Goal: Task Accomplishment & Management: Use online tool/utility

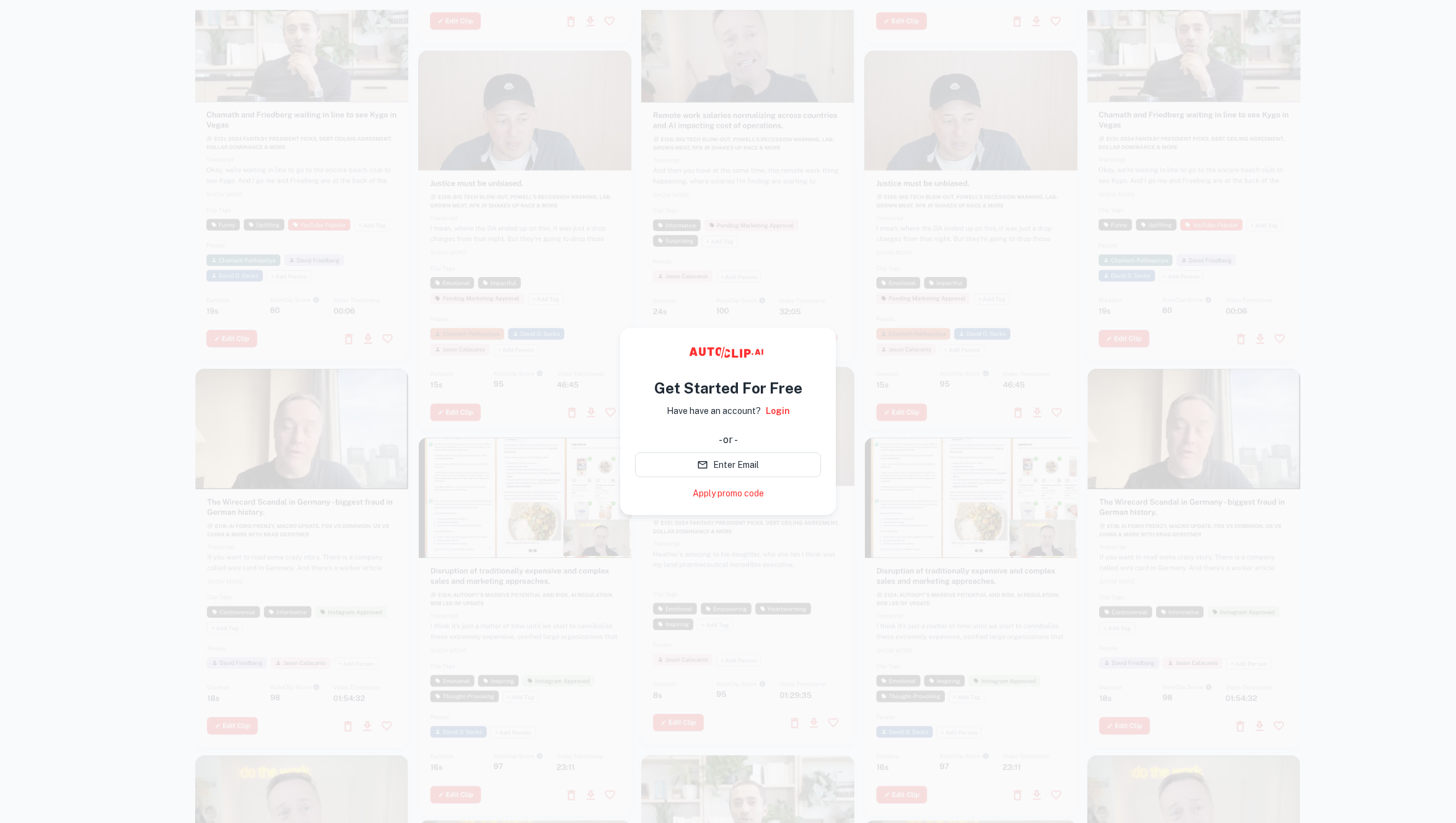
click at [1425, 181] on div at bounding box center [728, 421] width 1456 height 823
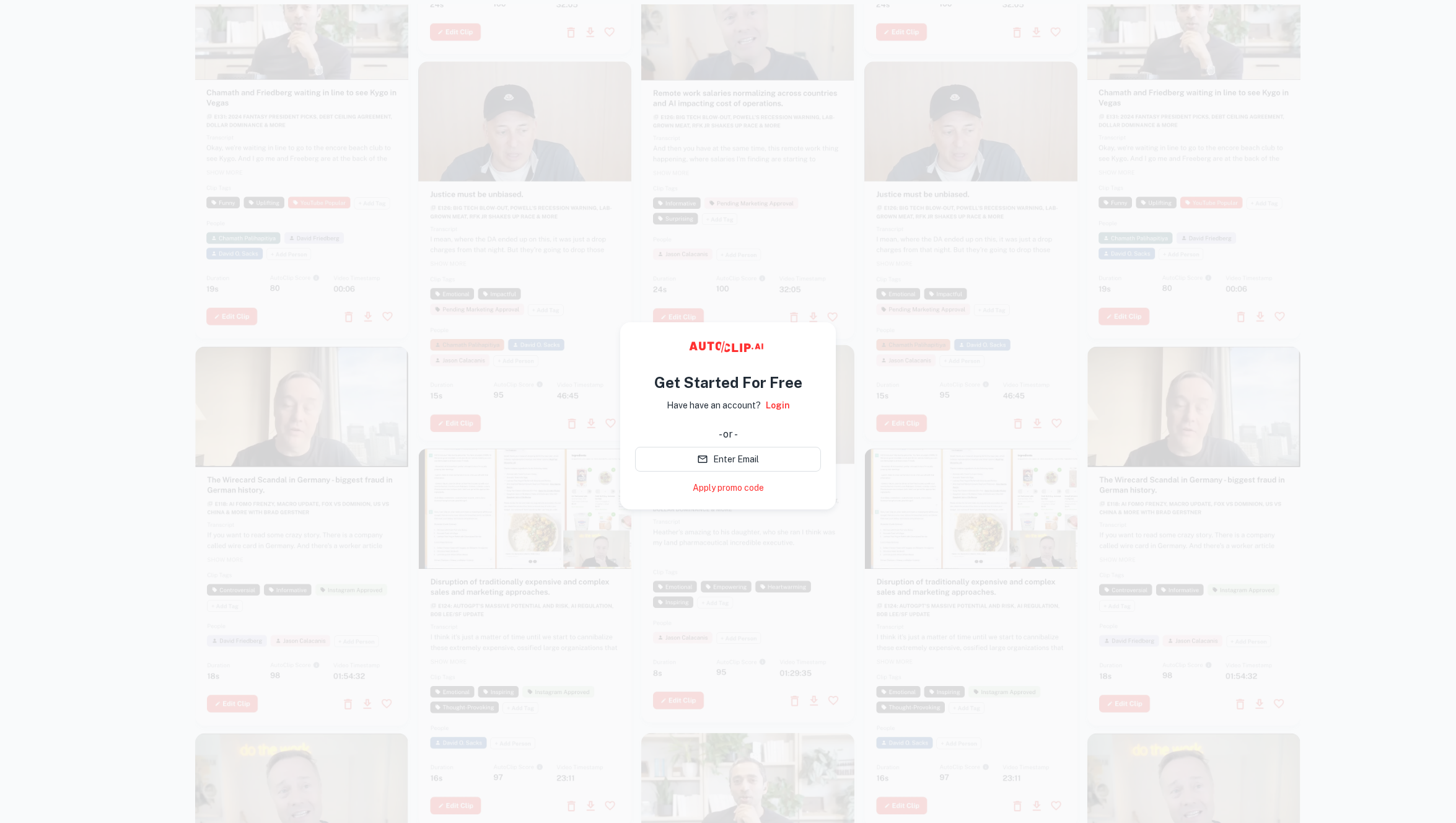
scroll to position [6, 0]
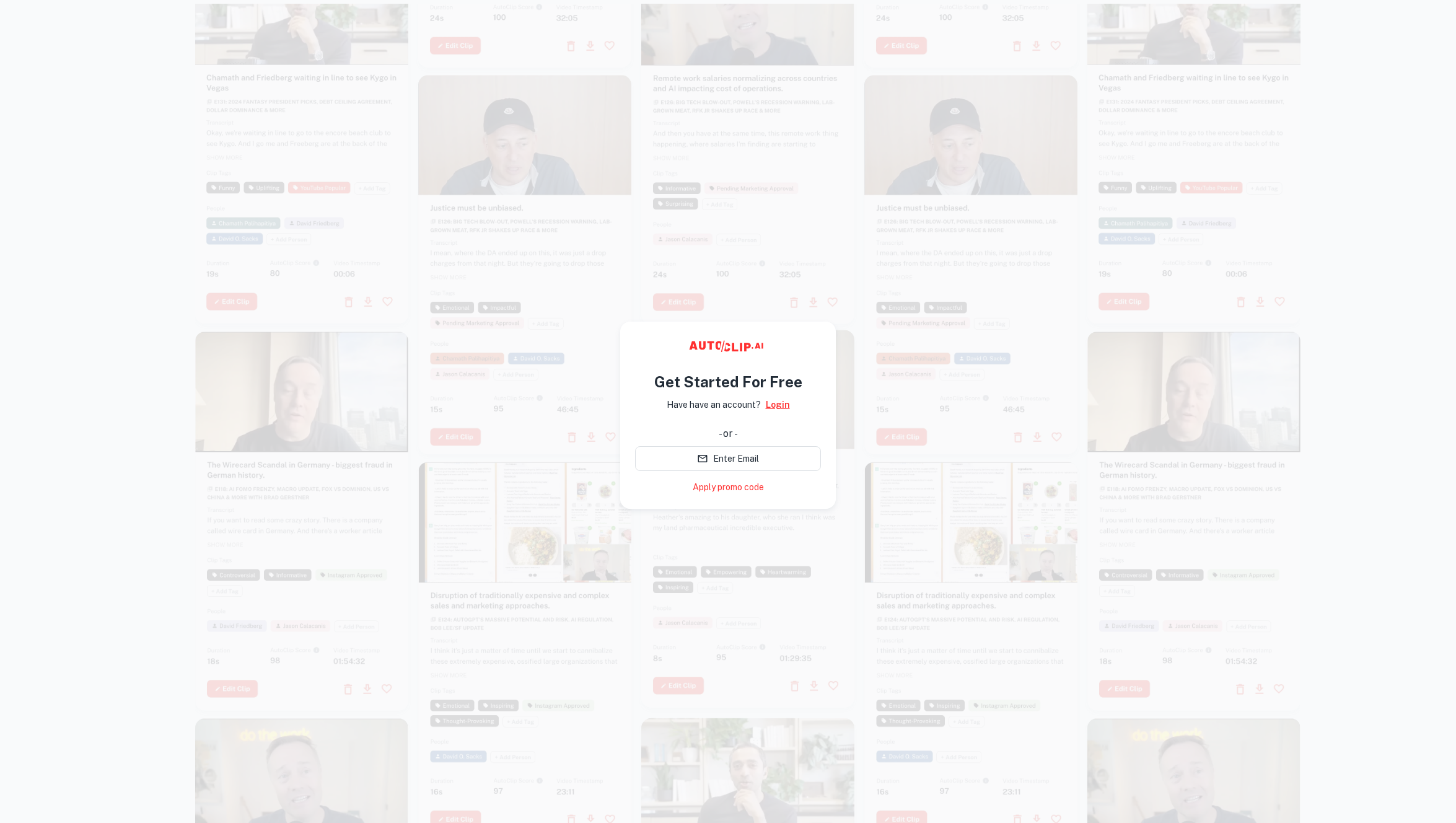
click at [775, 403] on link "Login" at bounding box center [778, 405] width 24 height 14
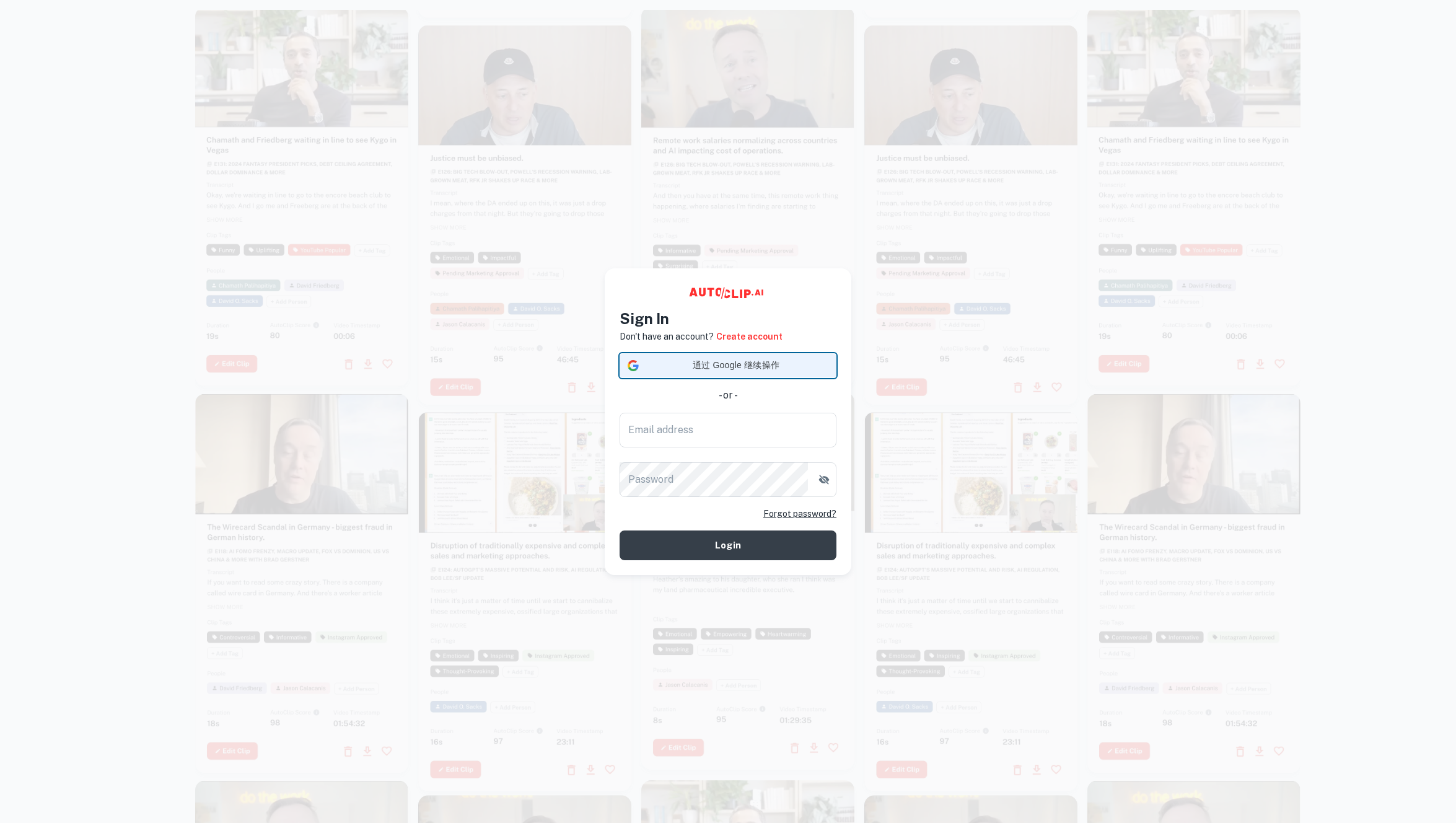
click at [795, 364] on span "通过 Google 继续操作" at bounding box center [736, 365] width 185 height 13
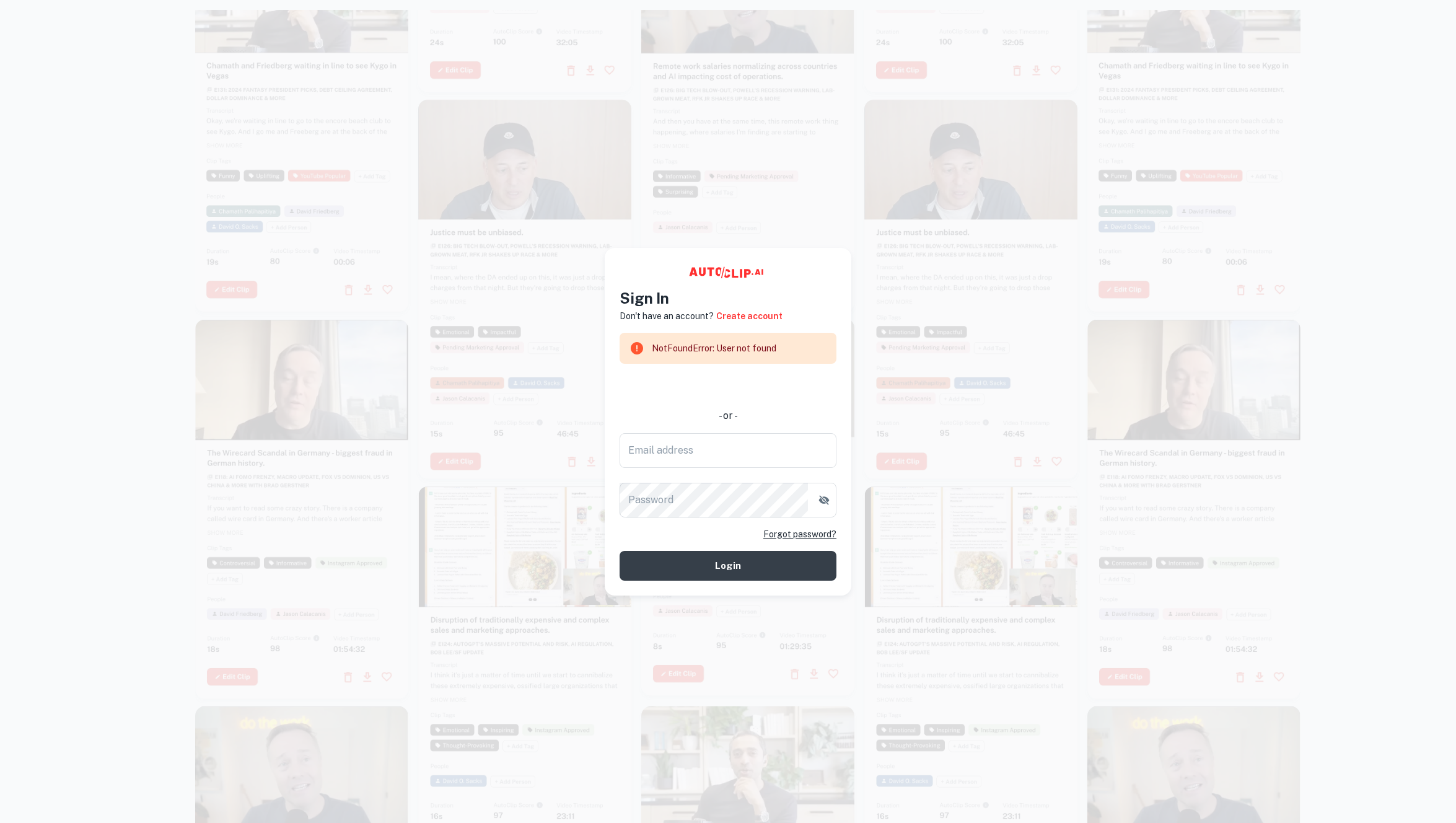
click at [841, 262] on div "Sign In Don't have an account? Create account NotFoundError: User not found - o…" at bounding box center [728, 422] width 246 height 348
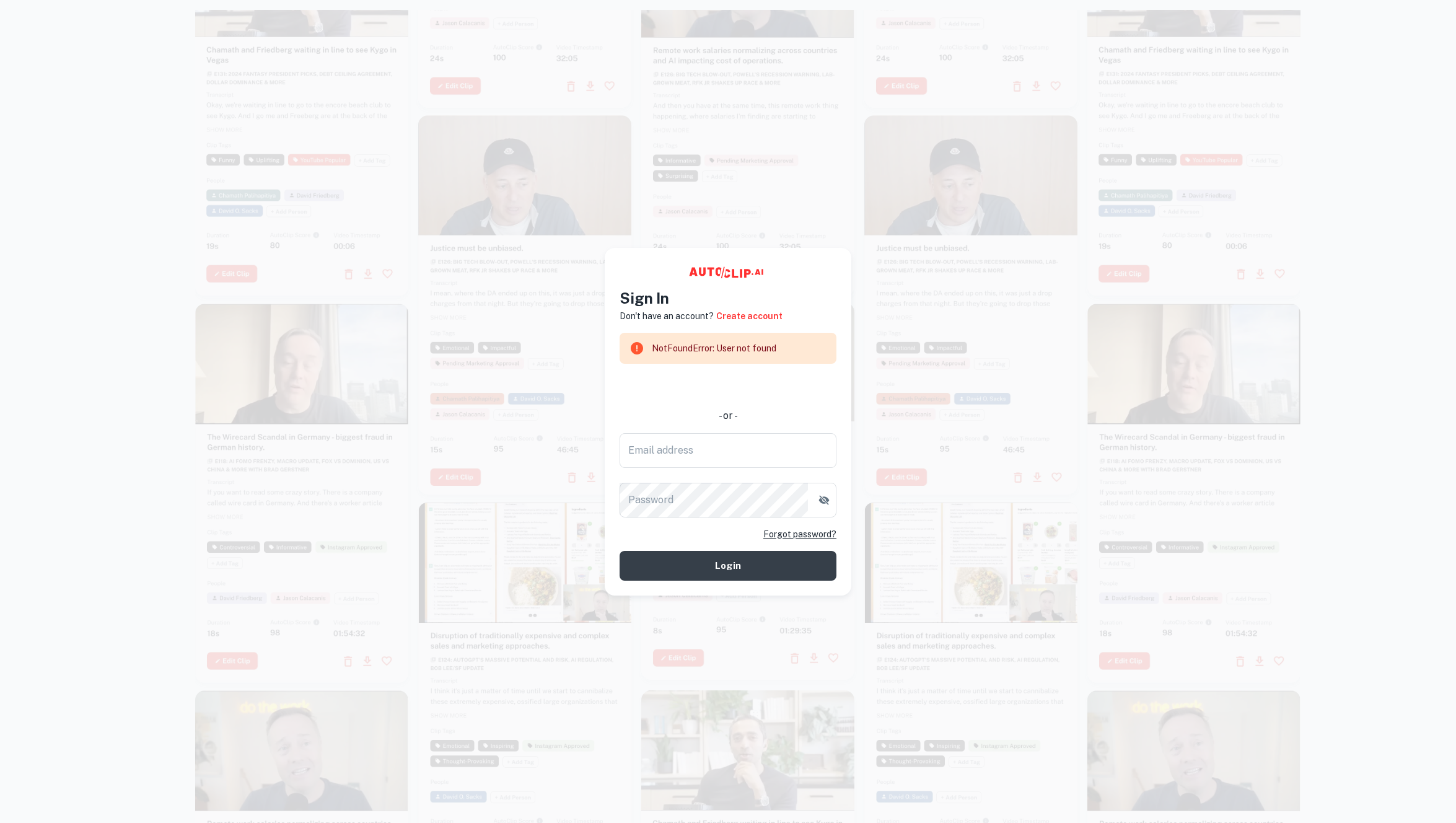
click at [496, 435] on div at bounding box center [525, 305] width 213 height 379
click at [1348, 226] on div at bounding box center [728, 421] width 1456 height 823
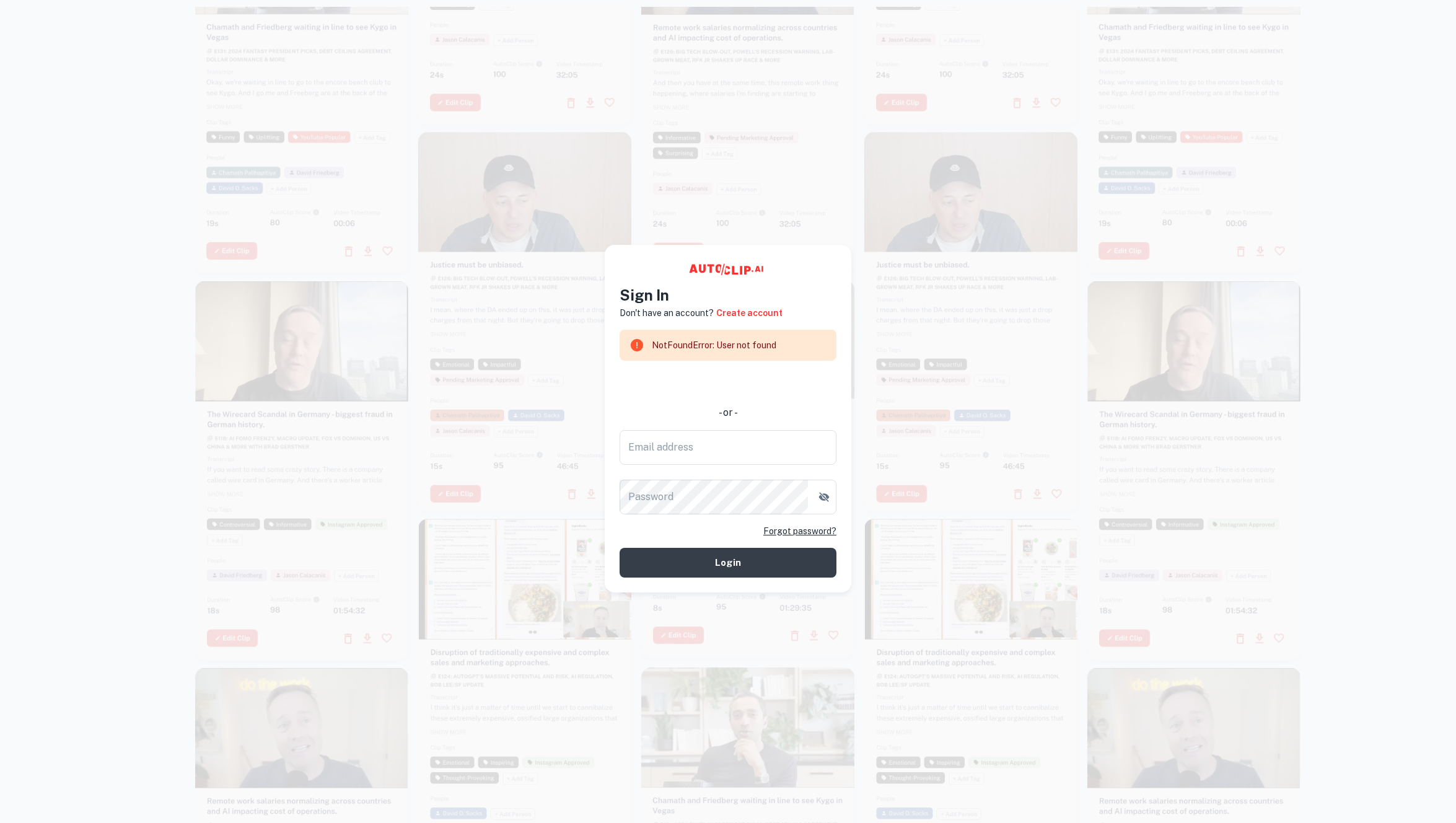
scroll to position [6, 0]
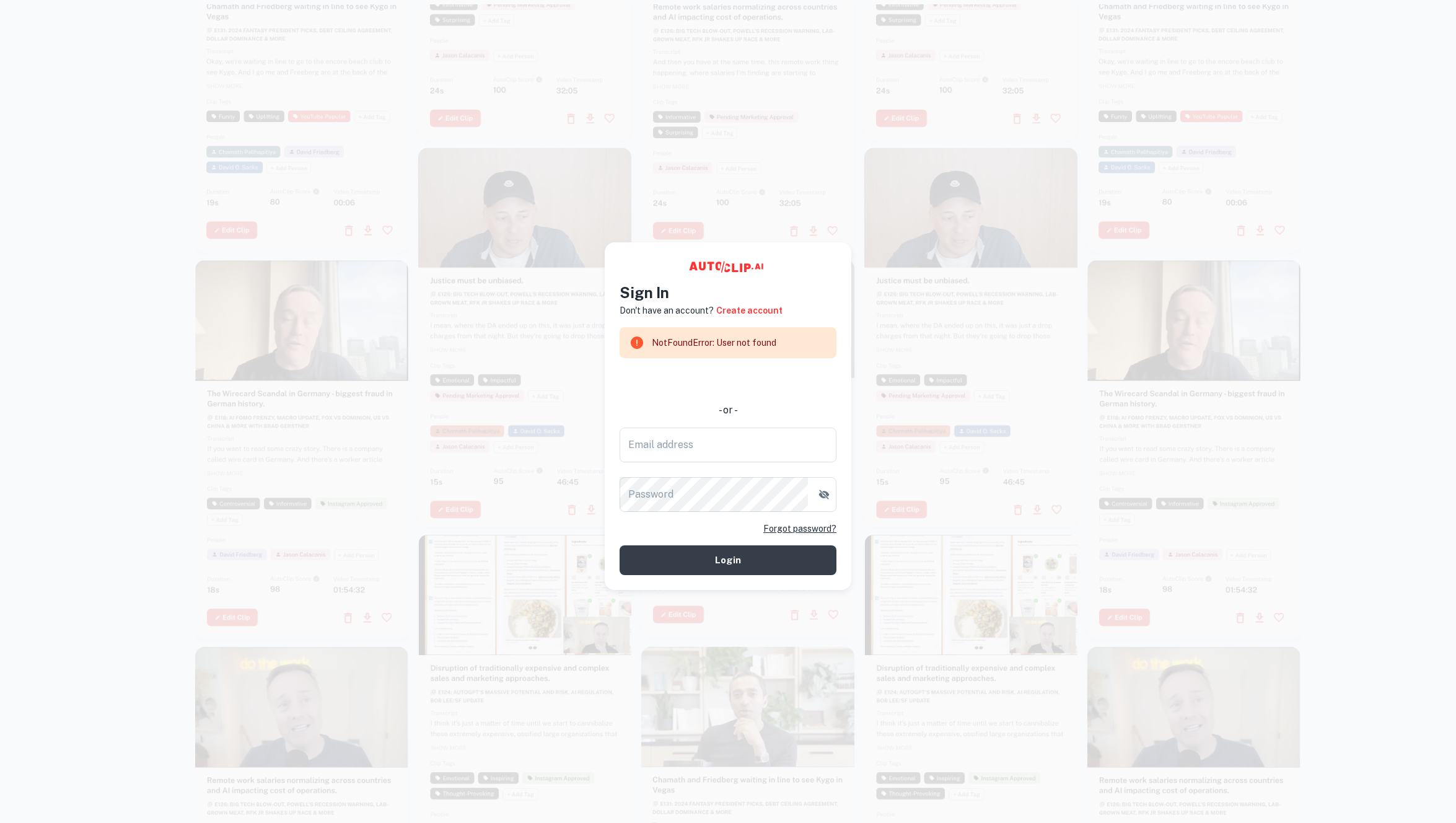
drag, startPoint x: 1373, startPoint y: 316, endPoint x: 1363, endPoint y: 270, distance: 47.1
click at [1373, 316] on div at bounding box center [728, 415] width 1456 height 823
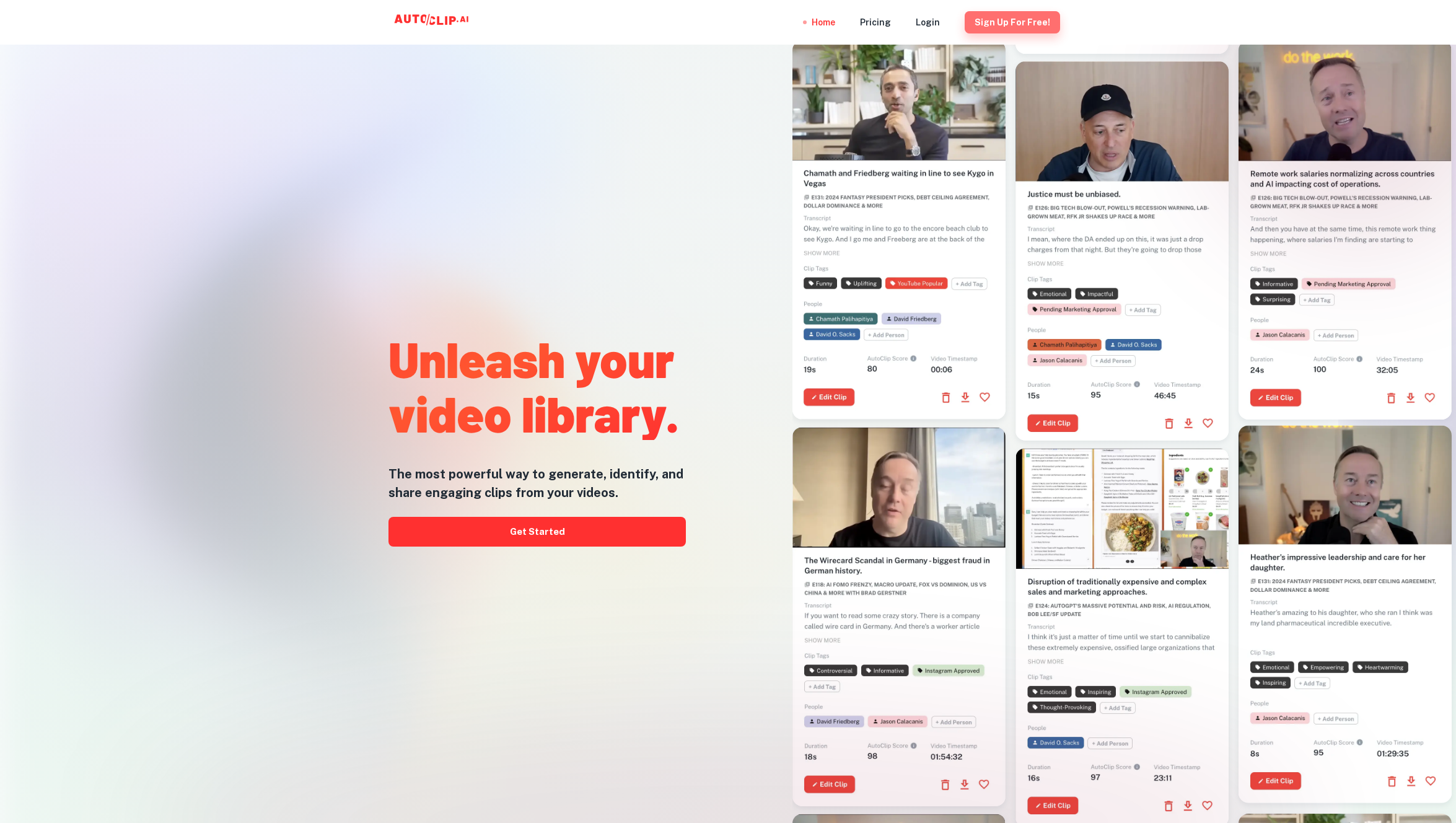
click at [1020, 21] on button "Sign Up for free!" at bounding box center [1012, 22] width 96 height 22
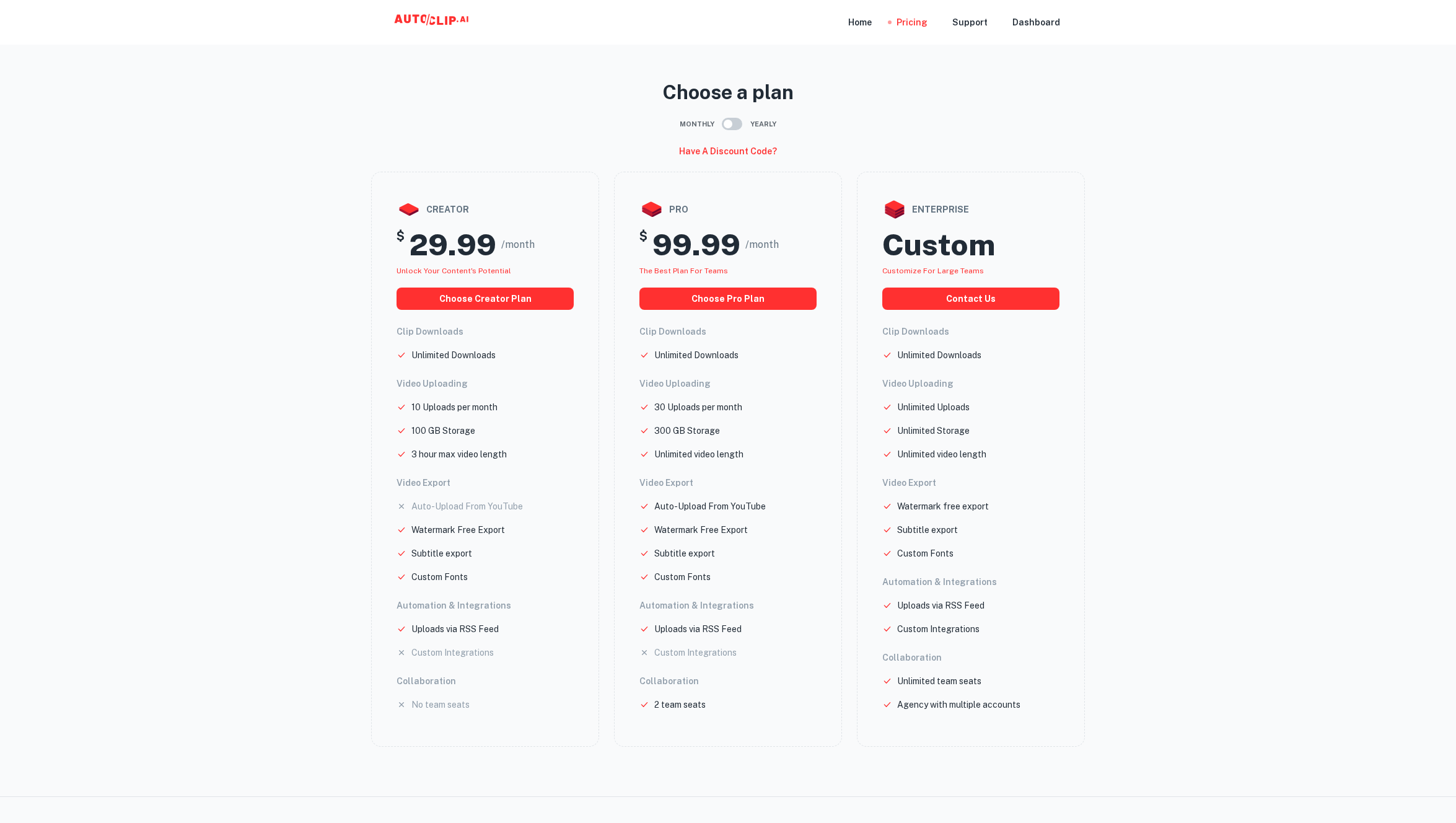
scroll to position [3, 0]
click at [431, 18] on icon at bounding box center [432, 20] width 6 height 9
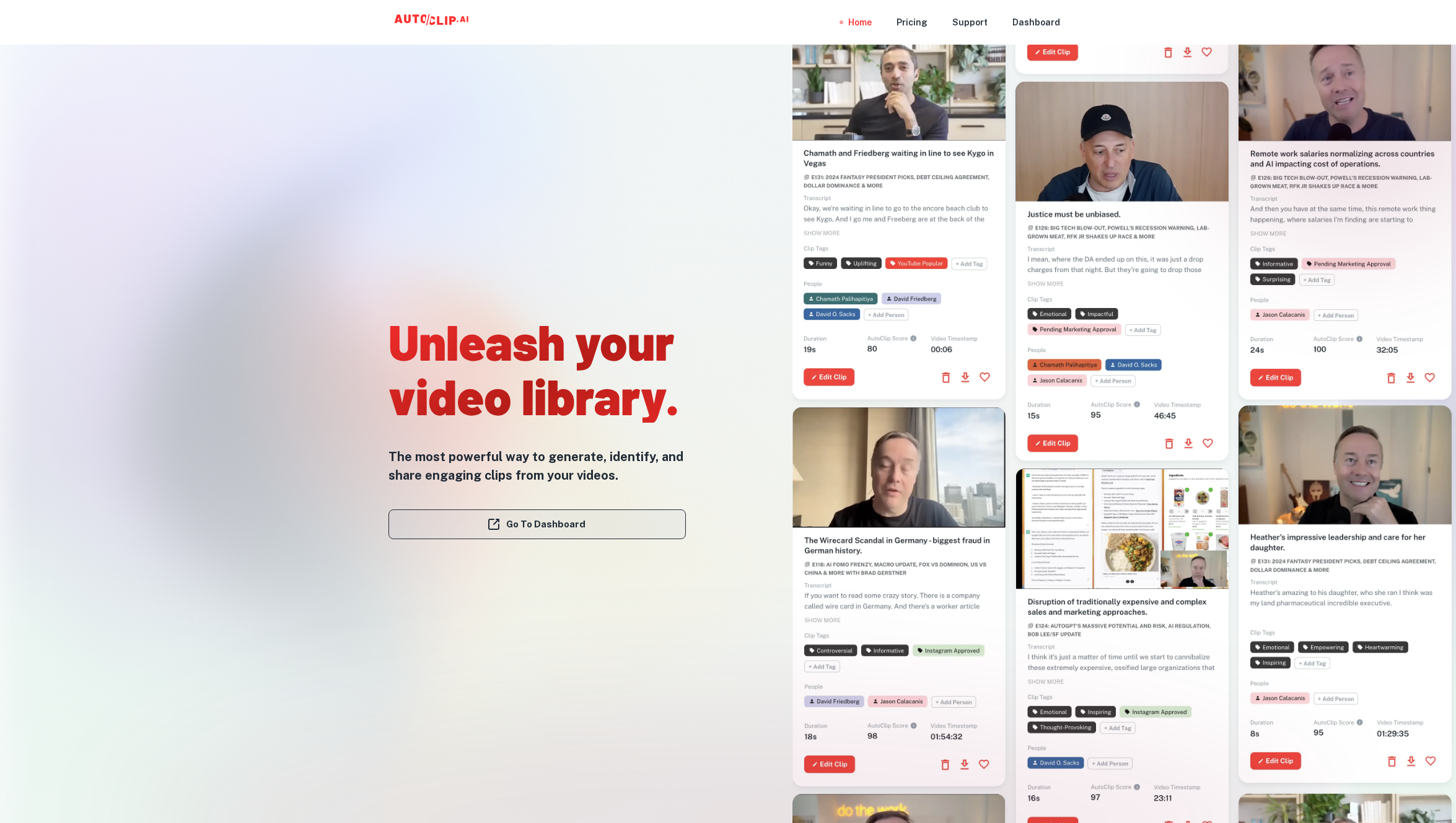
click at [614, 516] on link "Go To Dashboard" at bounding box center [537, 524] width 297 height 29
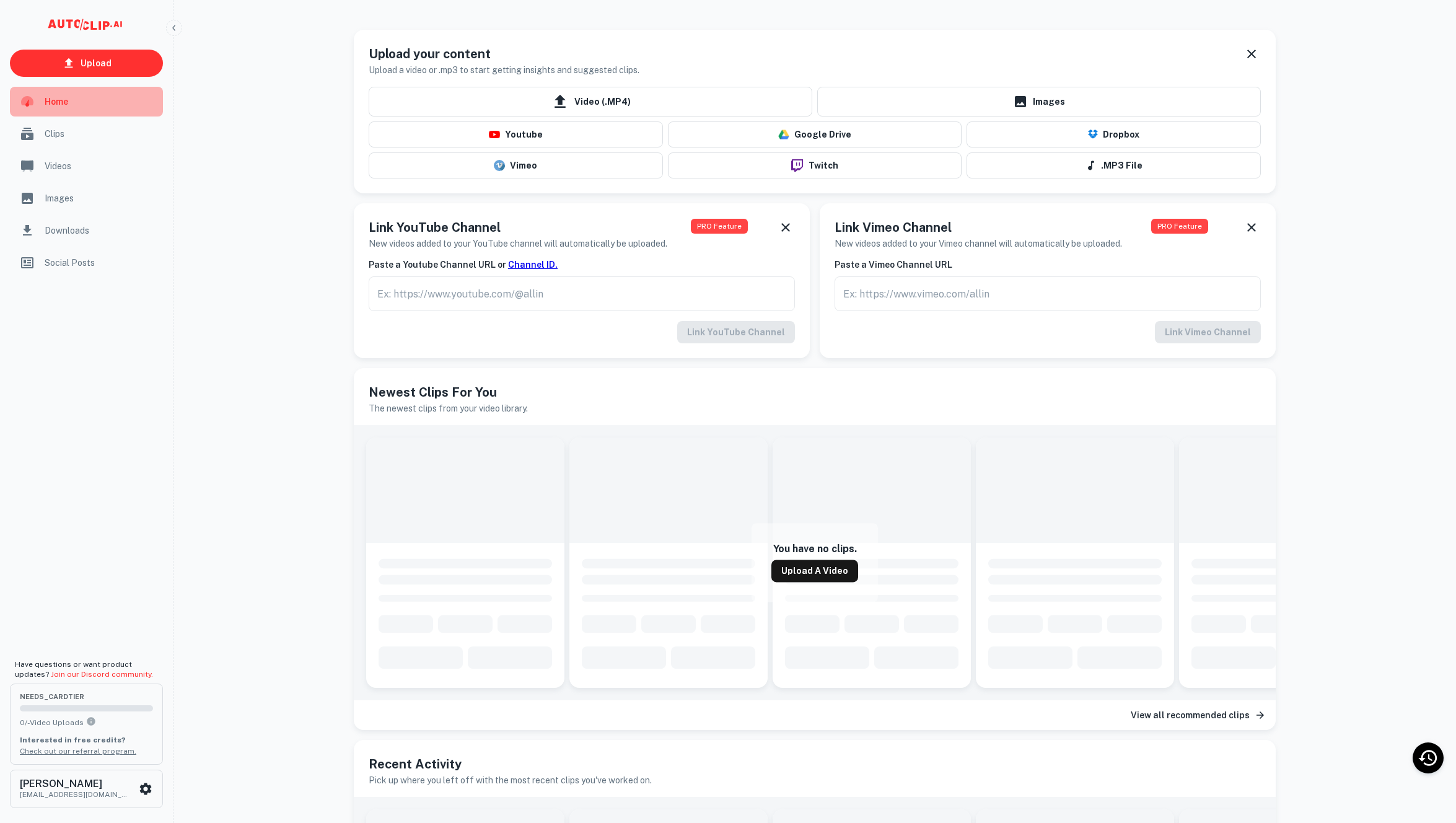
click at [73, 105] on span "Home" at bounding box center [101, 102] width 111 height 14
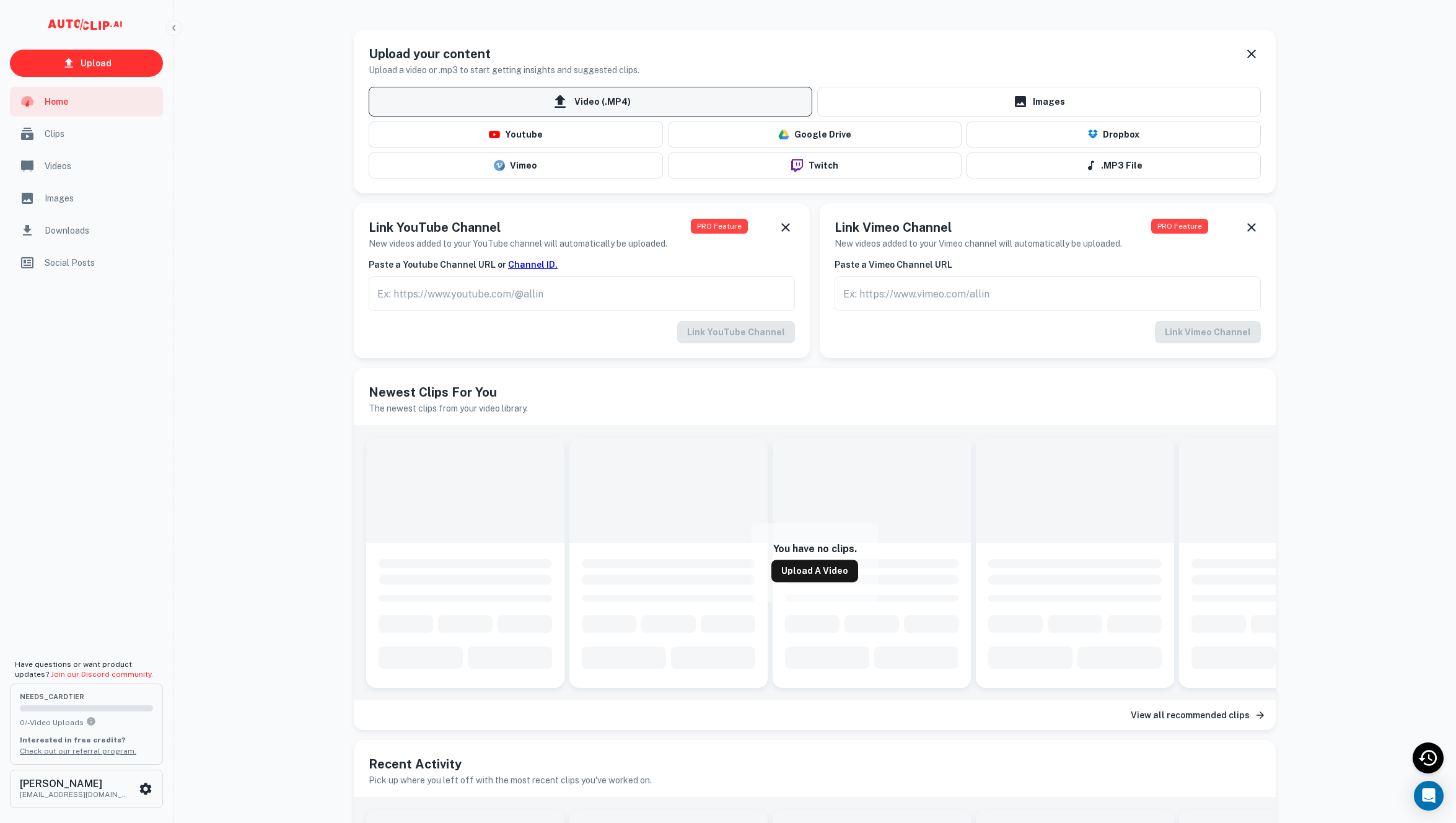
click at [677, 107] on span "Video (.MP4)" at bounding box center [590, 102] width 444 height 29
click at [0, 0] on input "Video (.MP4)" at bounding box center [0, 0] width 0 height 0
